Goal: Task Accomplishment & Management: Use online tool/utility

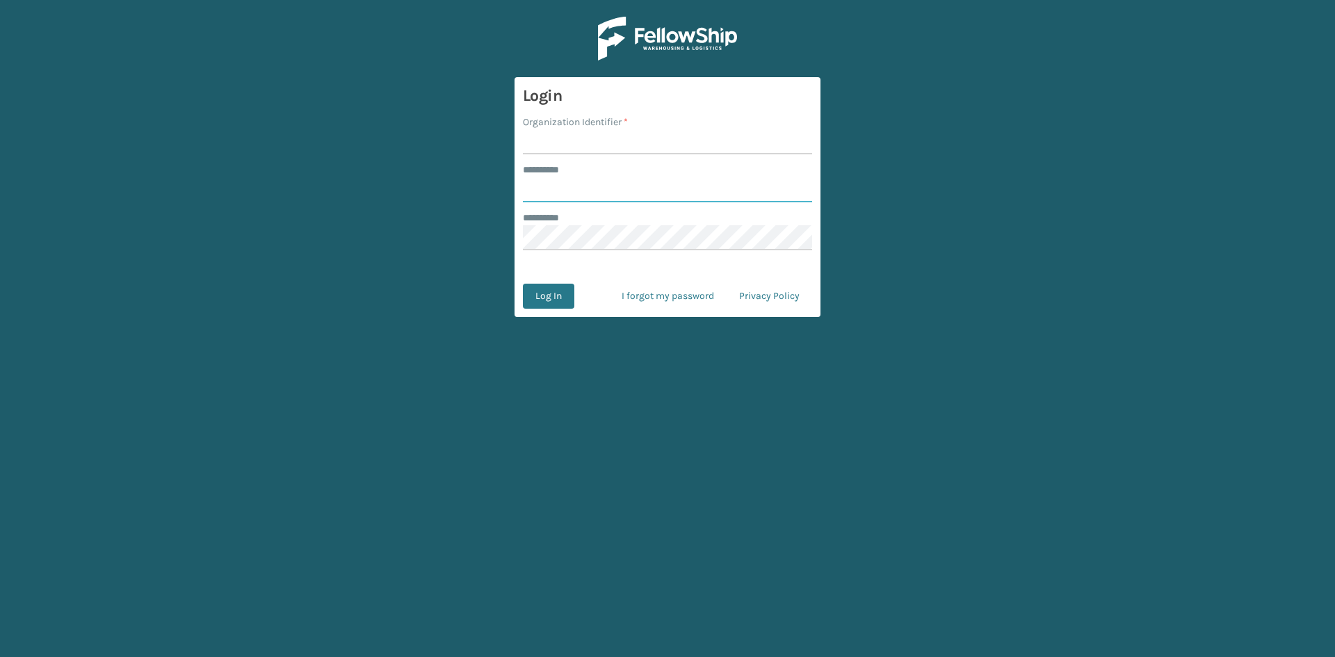
type input "*****"
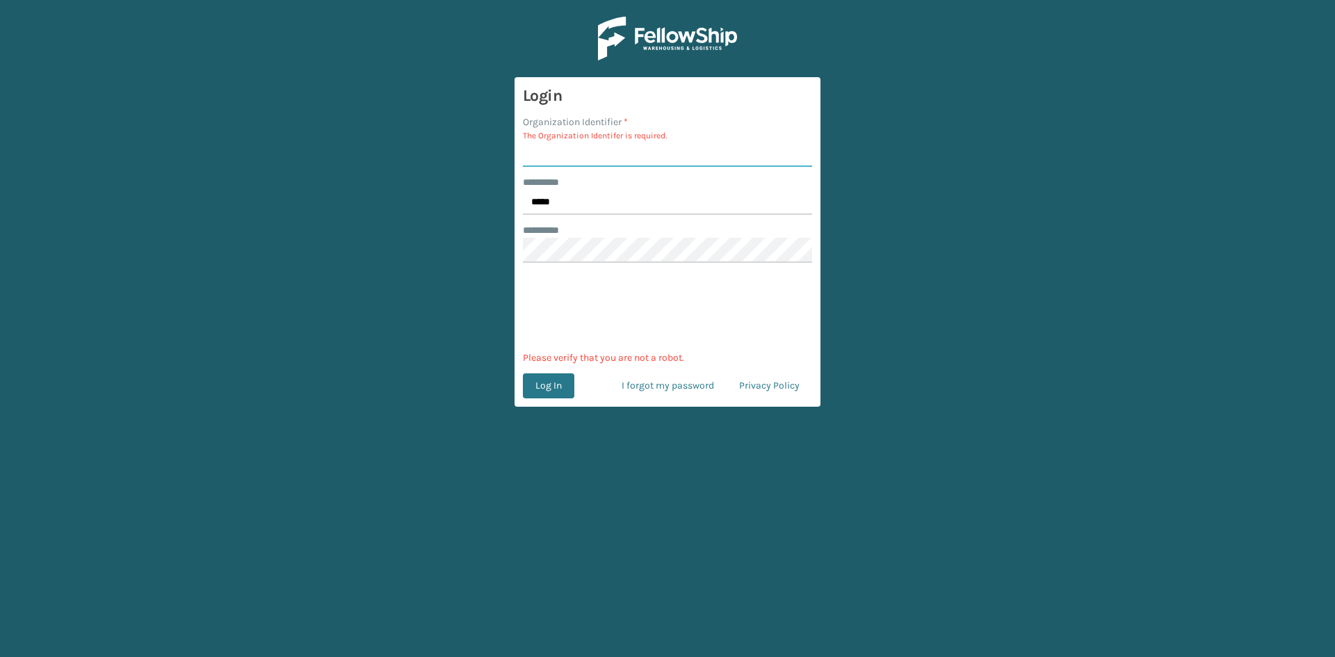
click at [638, 152] on input "Organization Identifier *" at bounding box center [667, 154] width 289 height 25
type input "sleepgeekz"
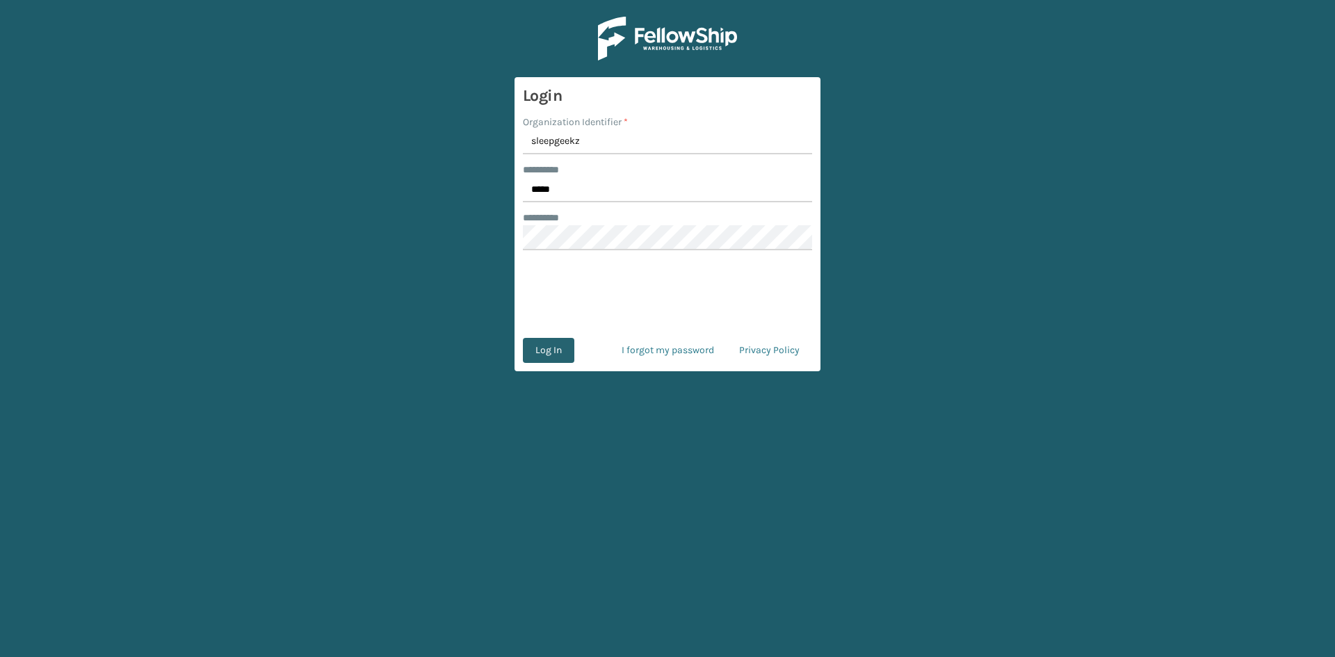
click at [551, 354] on button "Log In" at bounding box center [548, 350] width 51 height 25
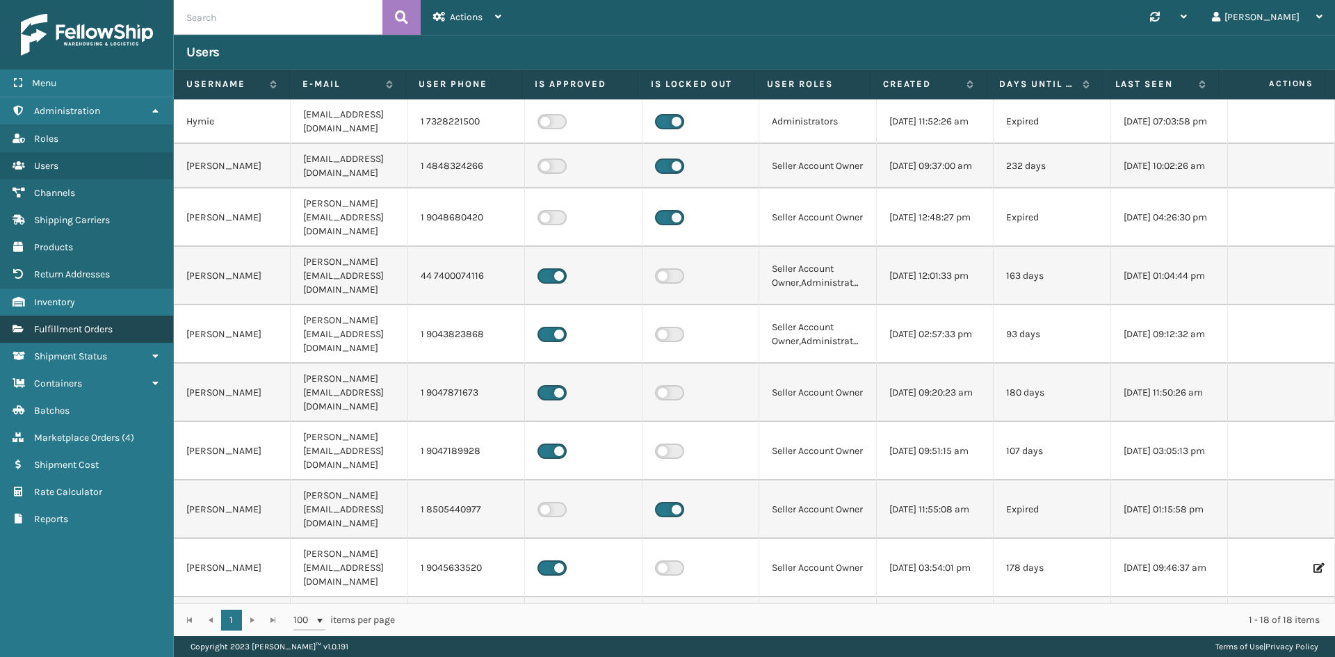
click at [83, 328] on span "Fulfillment Orders" at bounding box center [73, 329] width 79 height 12
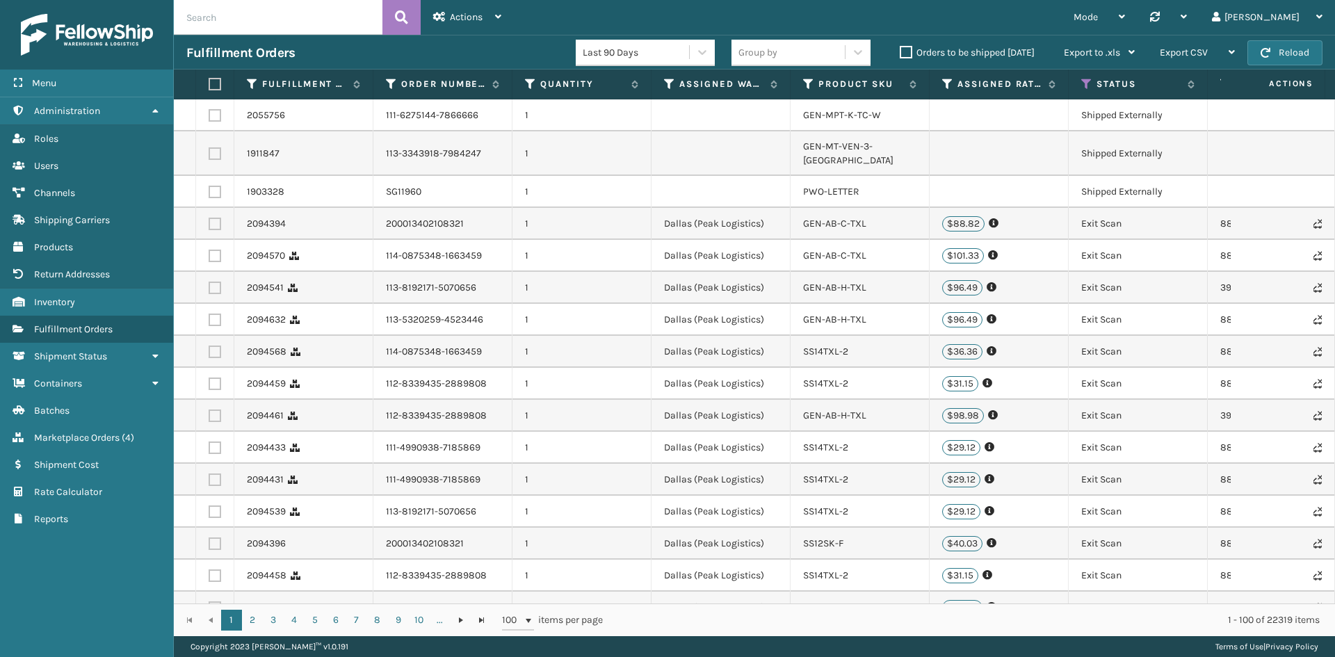
click at [286, 11] on input "text" at bounding box center [278, 17] width 209 height 35
paste input "ss45006"
type input "ss45006"
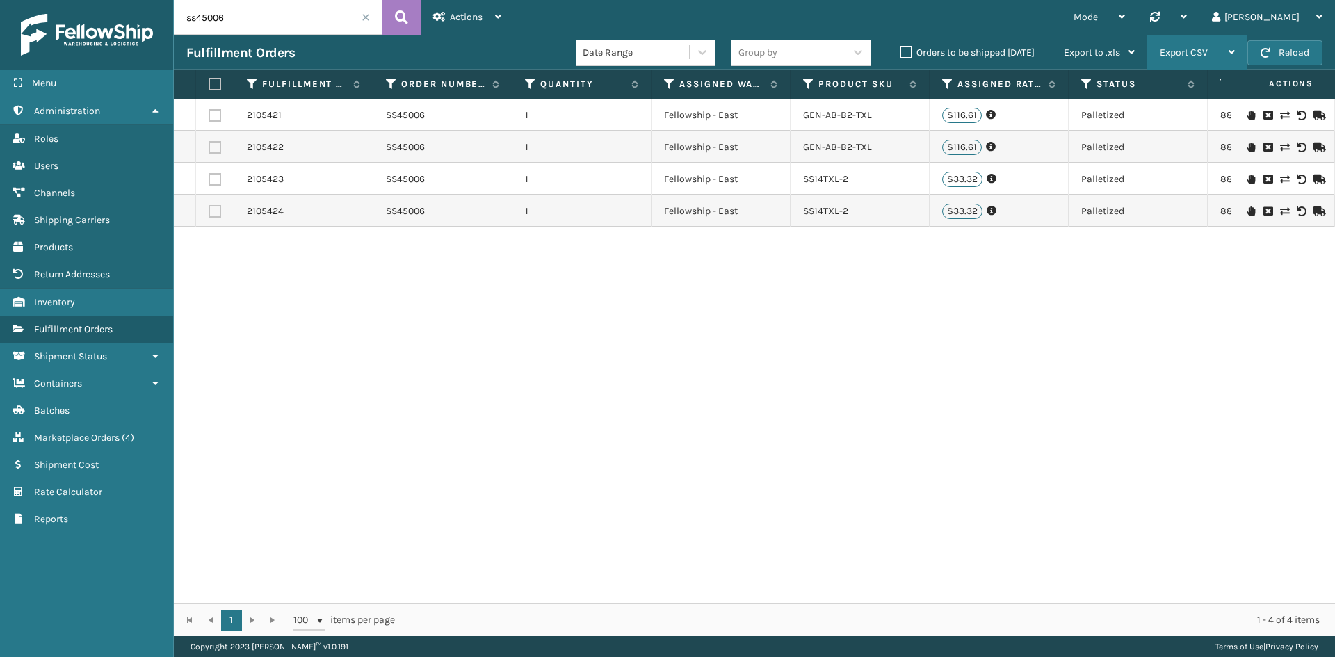
click at [1200, 48] on span "Export CSV" at bounding box center [1183, 53] width 48 height 12
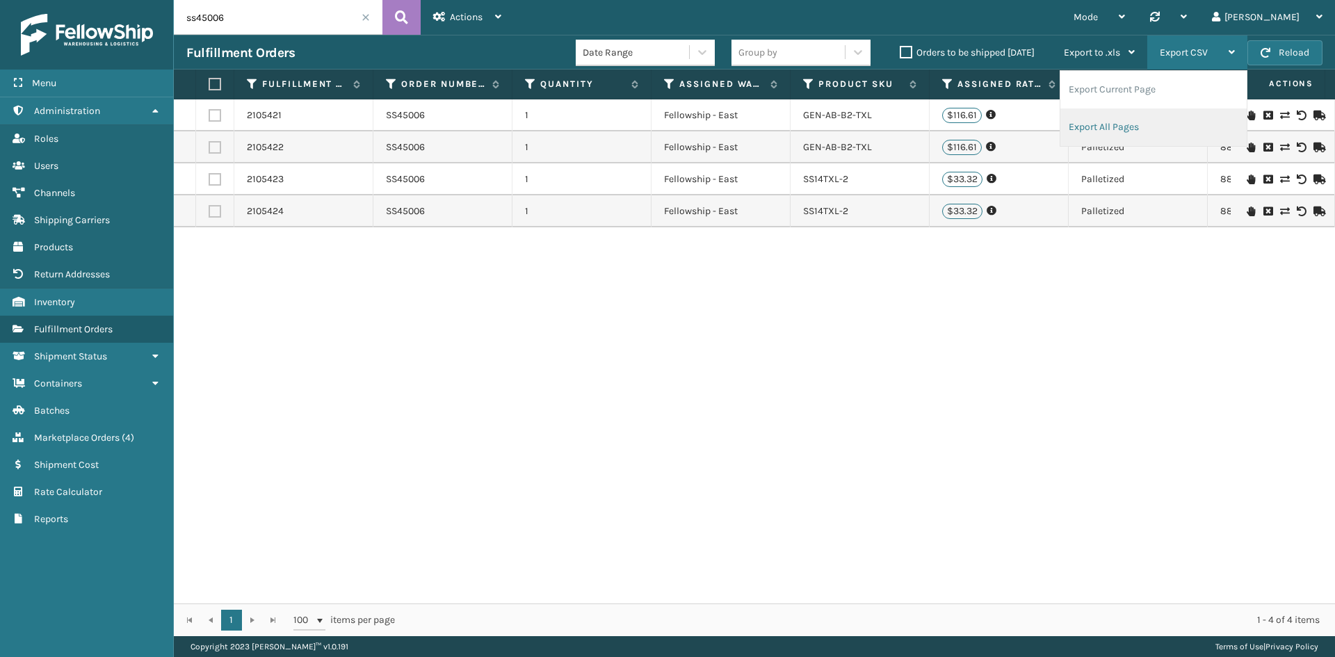
click at [1118, 128] on li "Export All Pages" at bounding box center [1153, 127] width 186 height 38
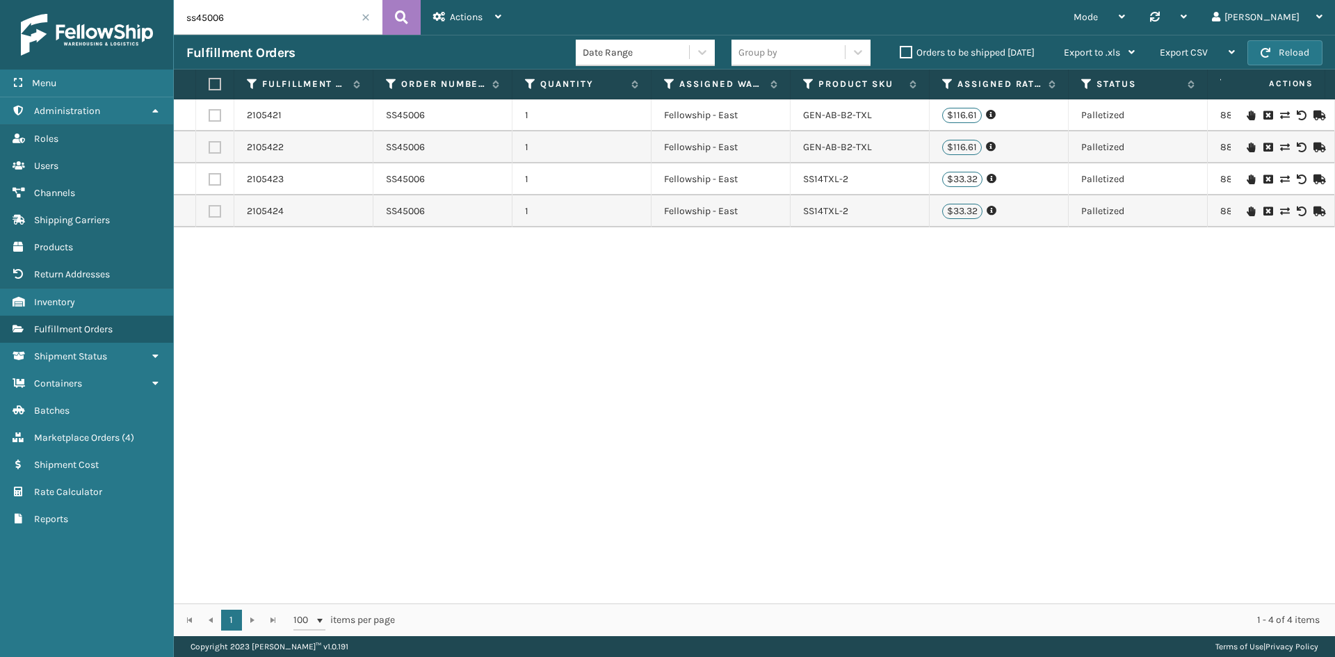
click at [363, 19] on span at bounding box center [365, 17] width 8 height 8
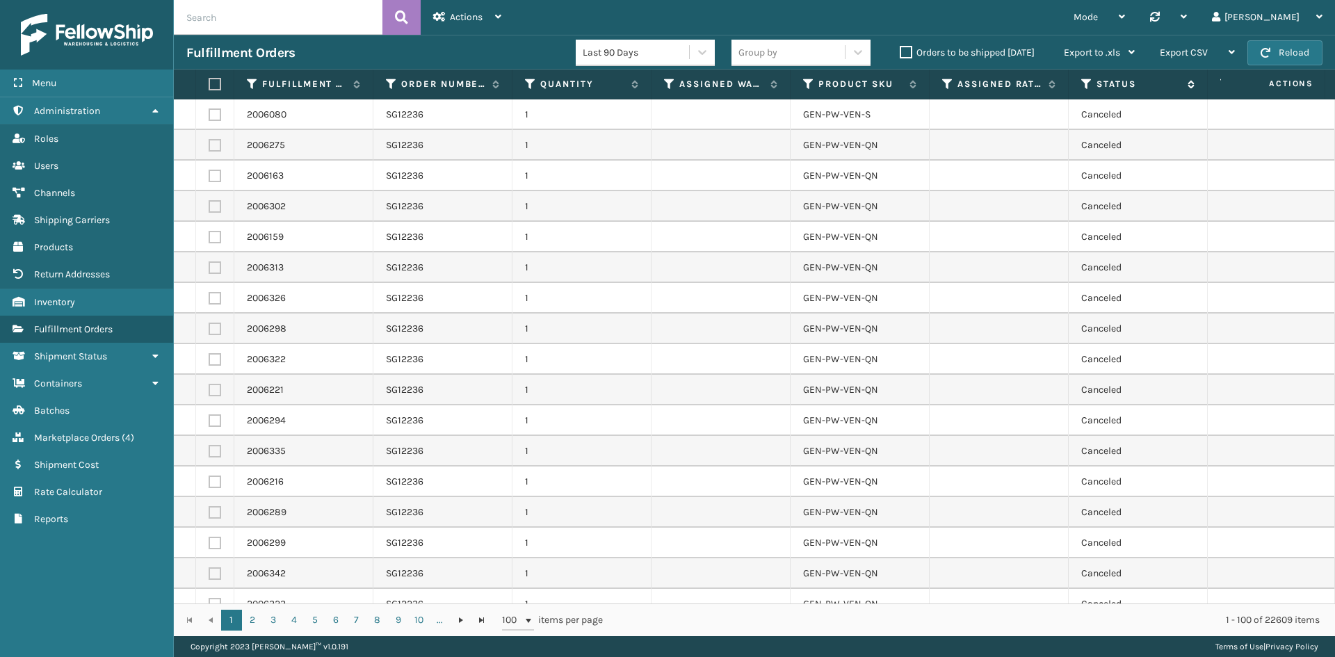
click at [1086, 88] on icon at bounding box center [1086, 84] width 11 height 13
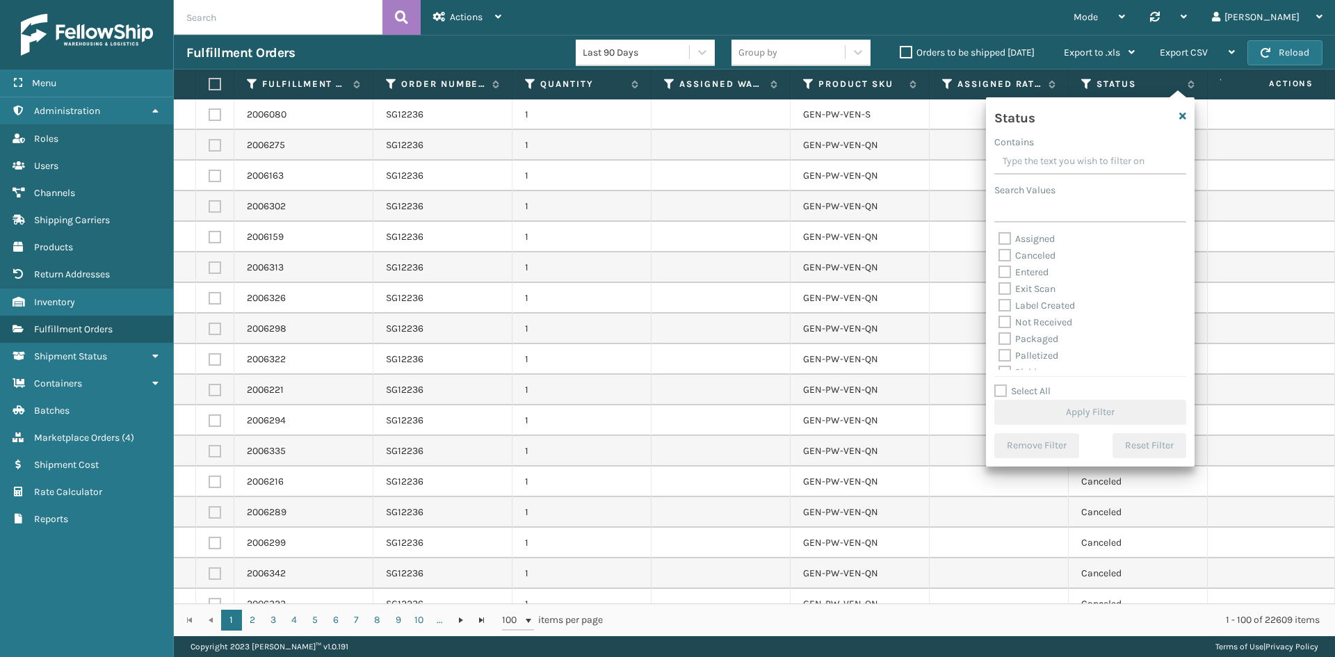
click at [1009, 288] on label "Exit Scan" at bounding box center [1026, 289] width 57 height 12
click at [999, 288] on input "Exit Scan" at bounding box center [998, 285] width 1 height 9
checkbox input "true"
click at [1009, 357] on label "Shipped Externally" at bounding box center [1047, 361] width 98 height 12
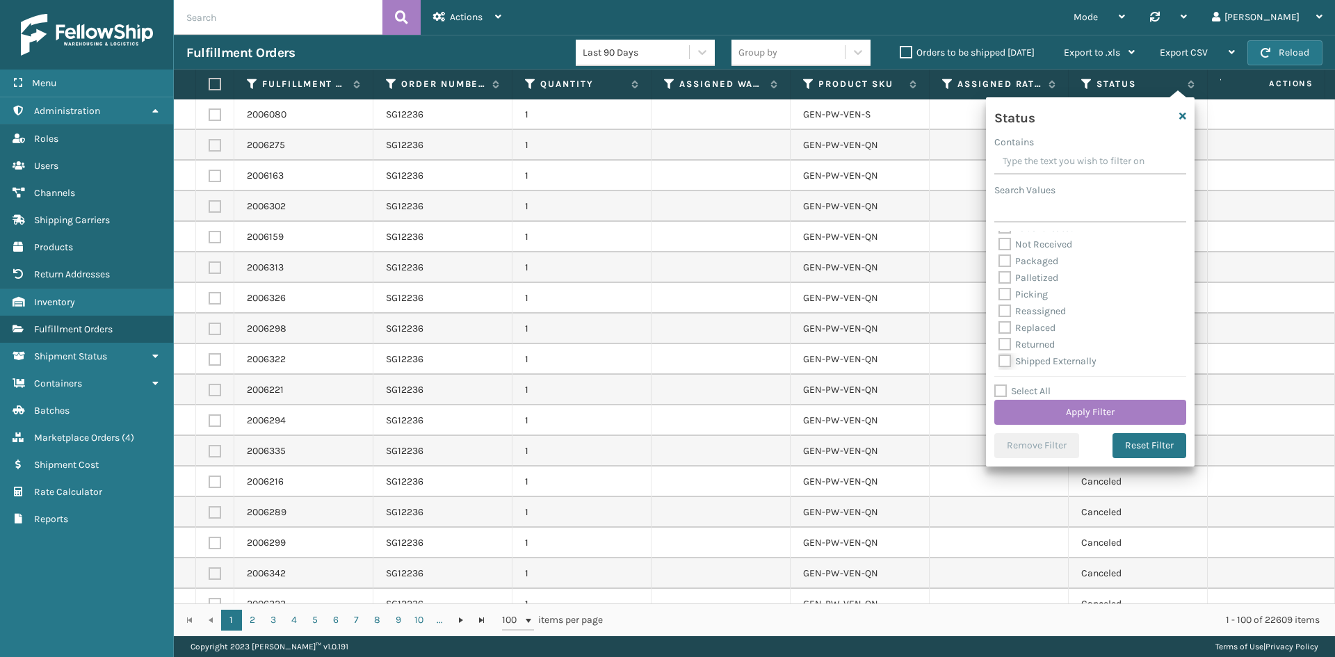
click at [999, 357] on input "Shipped Externally" at bounding box center [998, 357] width 1 height 9
checkbox input "true"
click at [1060, 402] on button "Apply Filter" at bounding box center [1090, 412] width 192 height 25
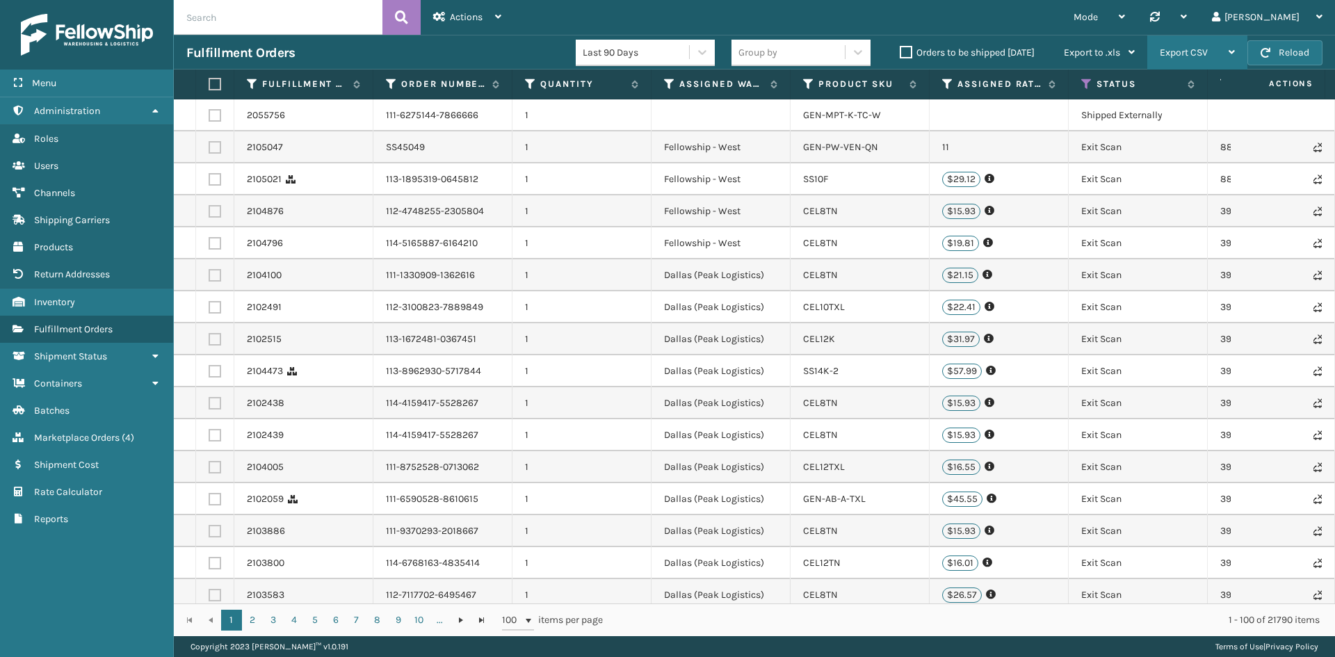
click at [1189, 58] on div "Export CSV" at bounding box center [1196, 52] width 75 height 35
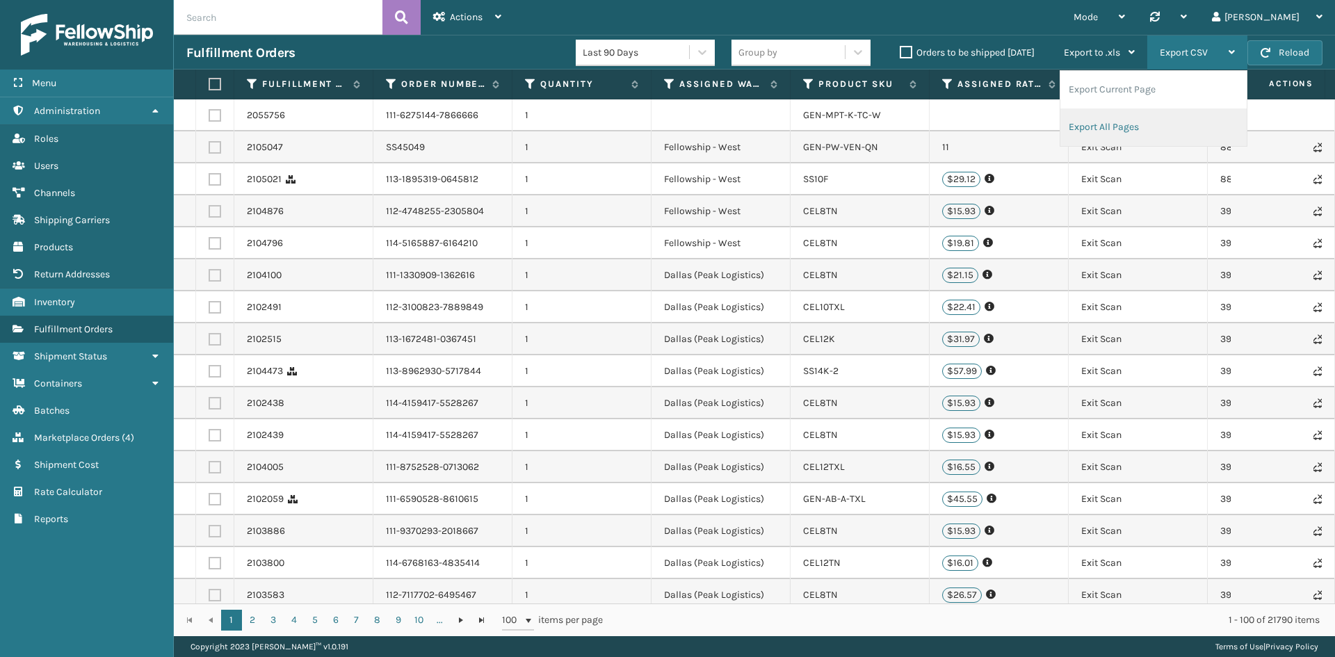
click at [1130, 125] on li "Export All Pages" at bounding box center [1153, 127] width 186 height 38
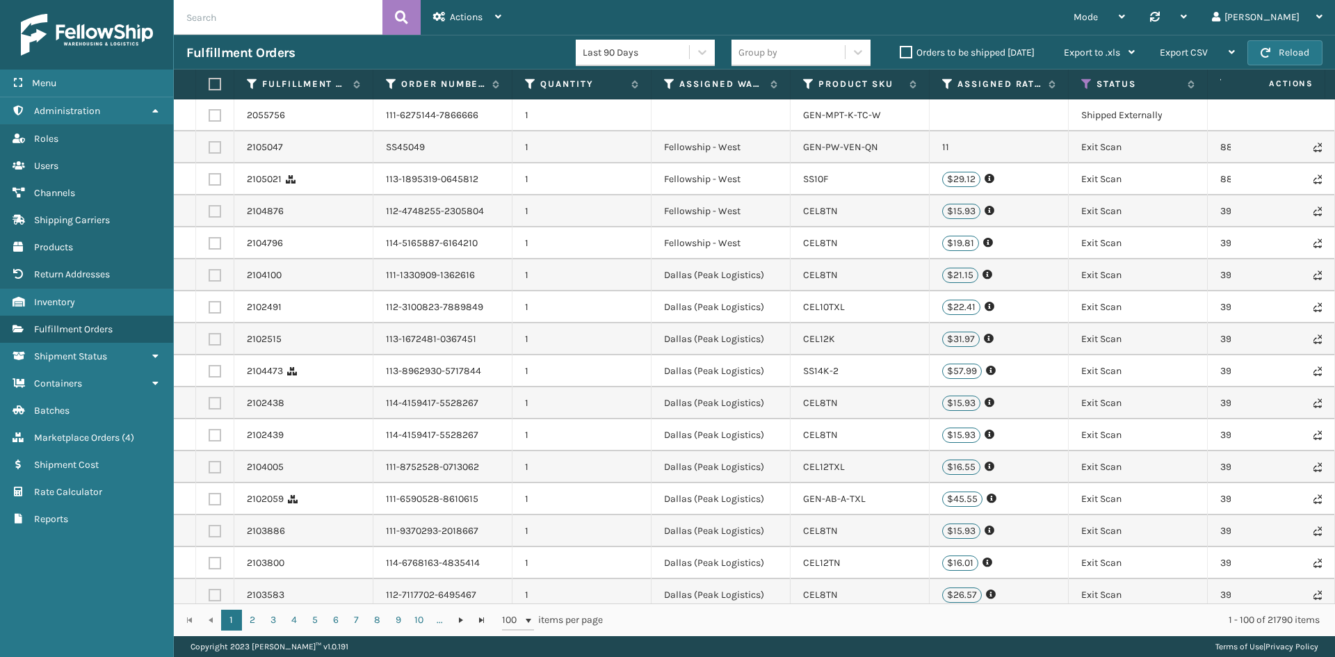
click at [255, 20] on input "text" at bounding box center [278, 17] width 209 height 35
type input "ss45006"
click at [403, 10] on icon at bounding box center [401, 17] width 13 height 21
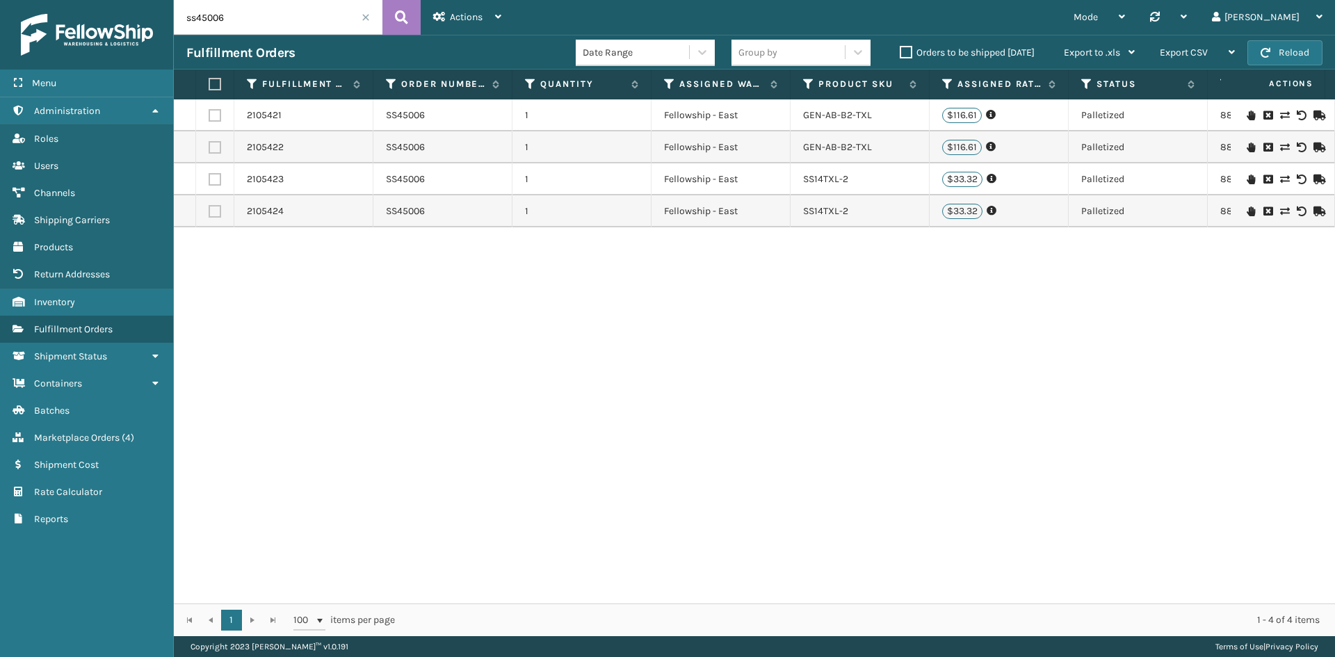
click at [626, 115] on td "1" at bounding box center [581, 115] width 139 height 32
click at [717, 120] on td "Fellowship - East" at bounding box center [720, 115] width 139 height 32
click at [215, 115] on label at bounding box center [215, 115] width 13 height 13
click at [209, 115] on input "checkbox" at bounding box center [209, 113] width 1 height 9
checkbox input "true"
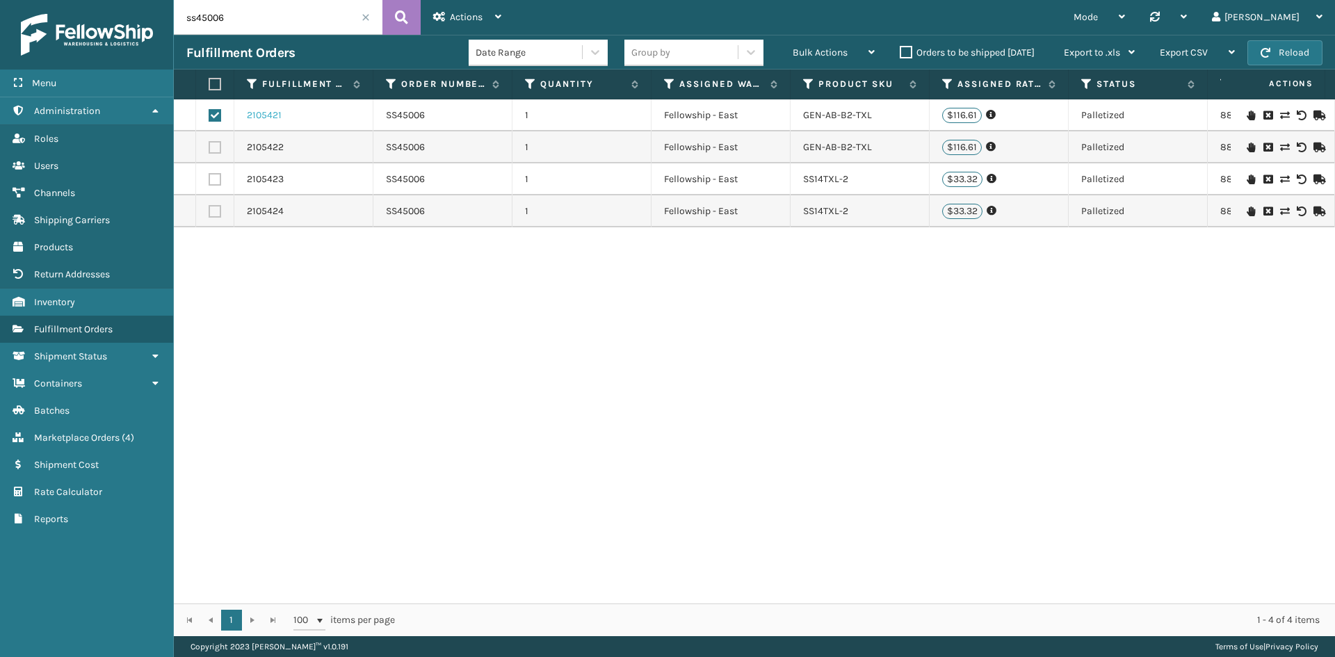
click at [252, 115] on link "2105421" at bounding box center [264, 115] width 35 height 14
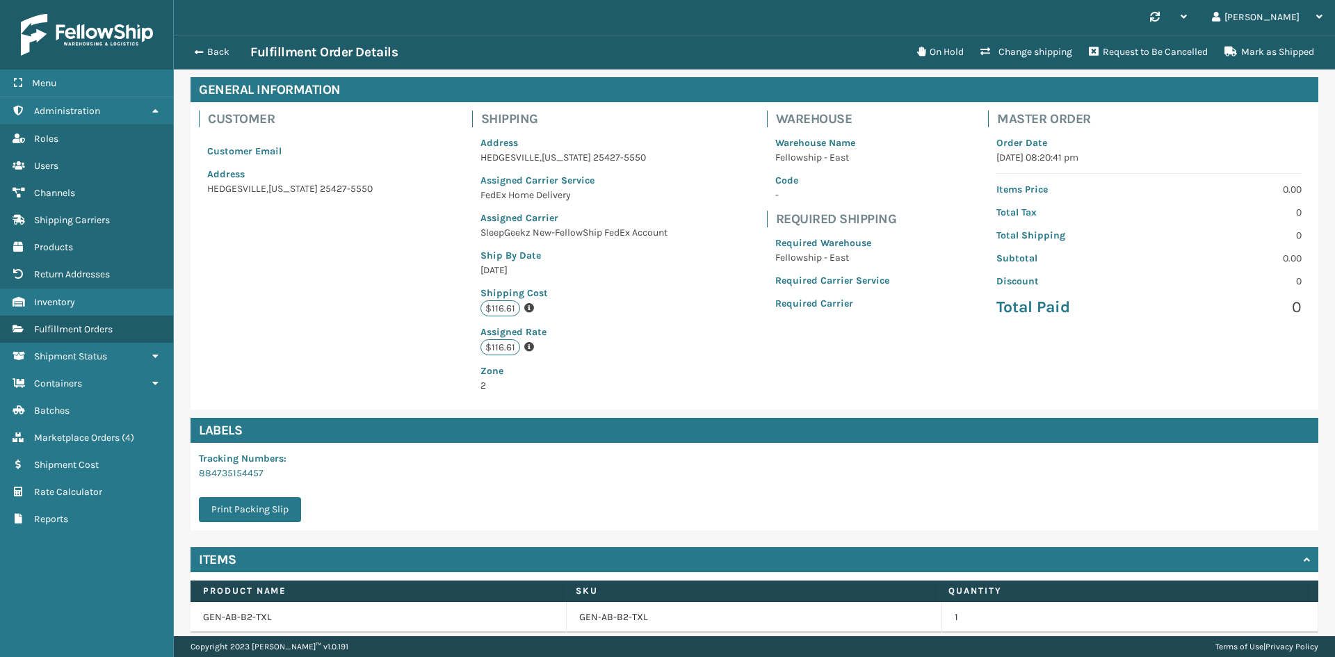
scroll to position [113, 0]
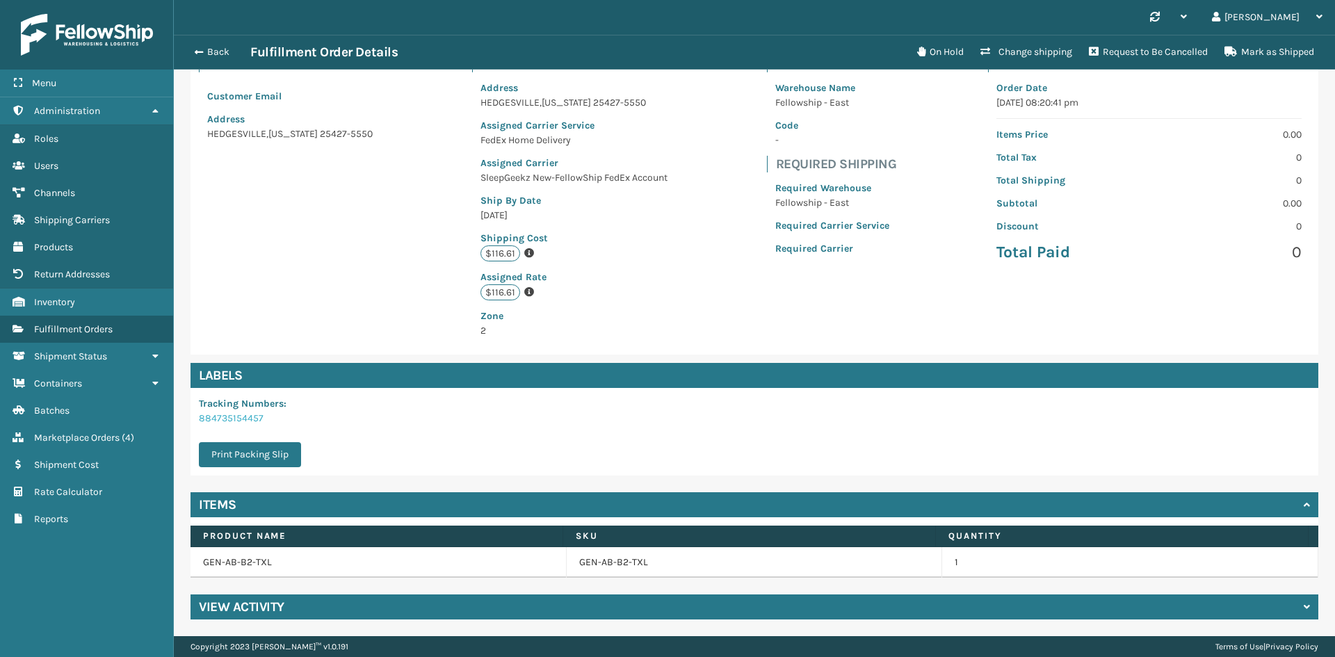
click at [237, 421] on link "884735154457" at bounding box center [231, 418] width 65 height 12
